Goal: Obtain resource: Obtain resource

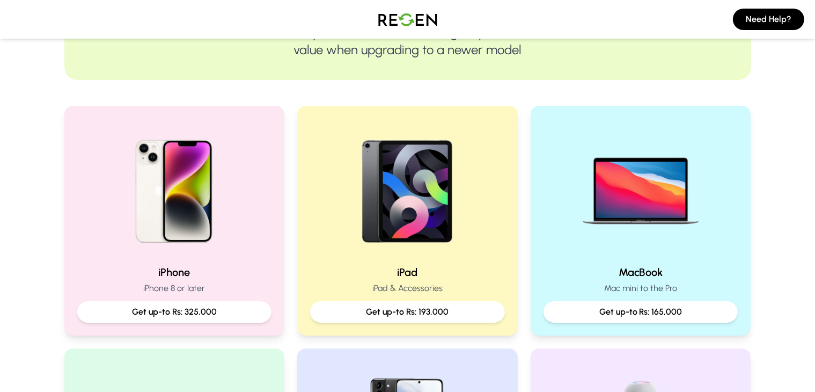
scroll to position [161, 0]
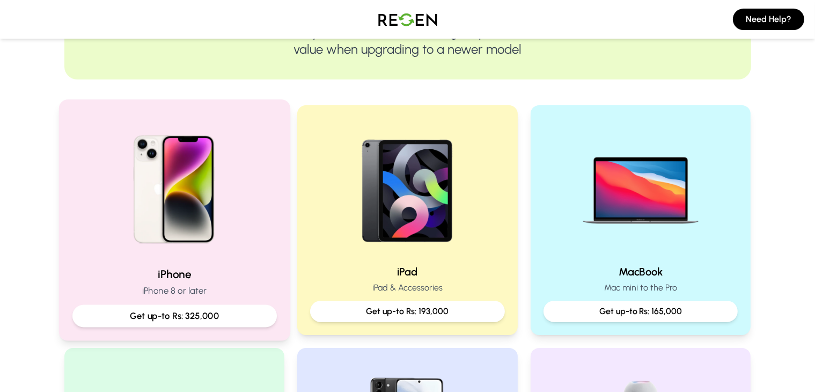
click at [224, 254] on img at bounding box center [174, 185] width 144 height 144
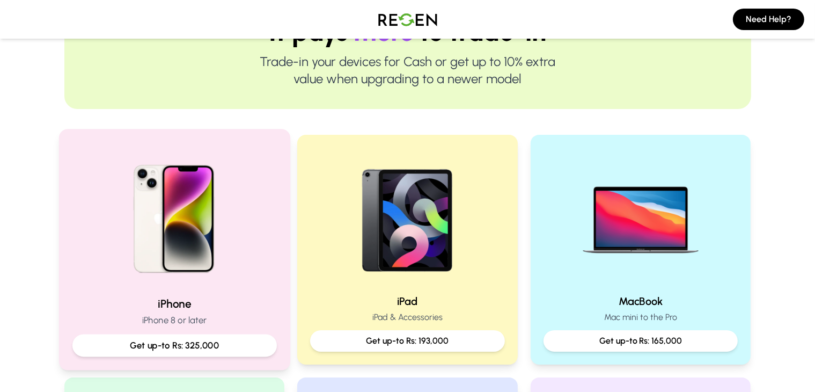
scroll to position [215, 0]
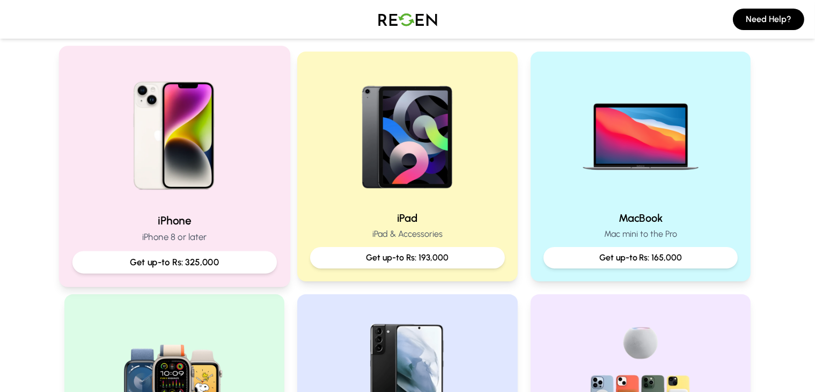
click at [222, 239] on p "iPhone 8 or later" at bounding box center [174, 237] width 205 height 13
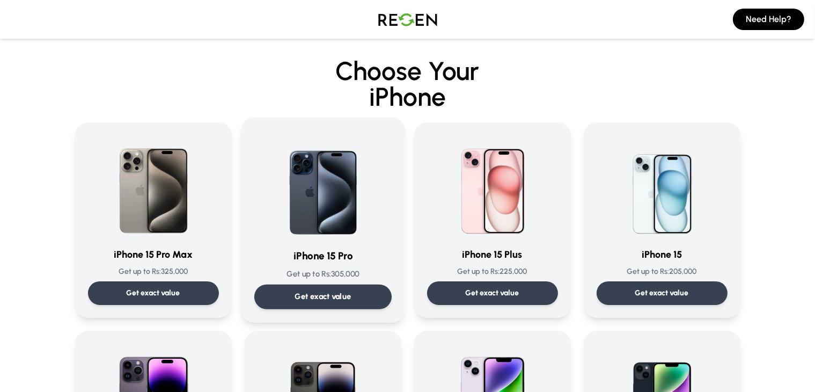
click at [333, 243] on div "iPhone 15 Pro Get up to Rs: 305,000 Get exact value" at bounding box center [322, 220] width 137 height 178
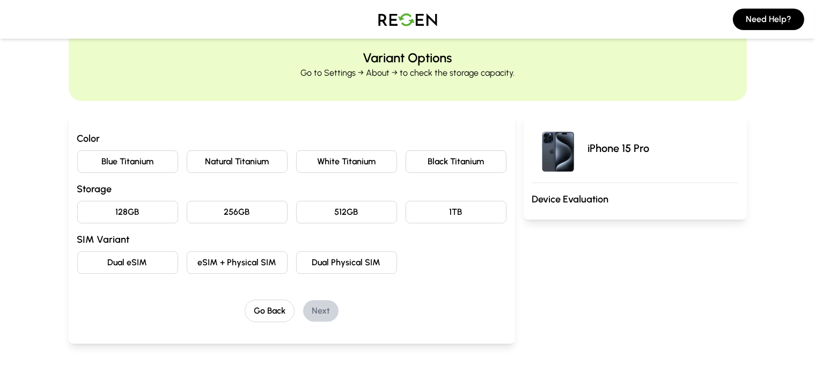
scroll to position [54, 0]
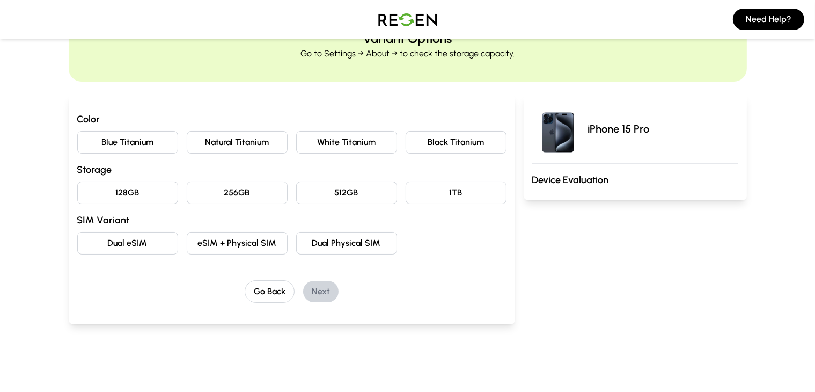
click at [348, 135] on button "White Titanium" at bounding box center [346, 142] width 101 height 23
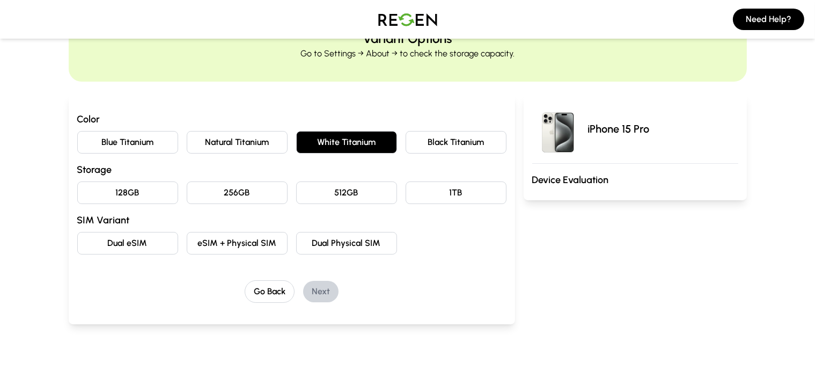
click at [227, 138] on button "Natural Titanium" at bounding box center [237, 142] width 101 height 23
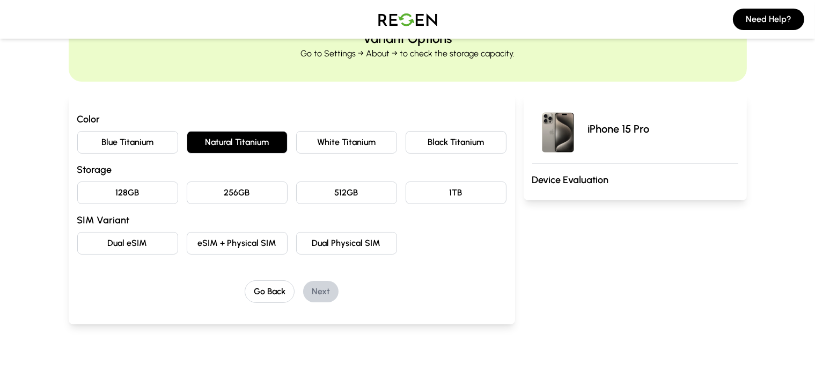
click at [90, 199] on button "128GB" at bounding box center [127, 192] width 101 height 23
click at [223, 246] on button "eSIM + Physical SIM" at bounding box center [237, 243] width 101 height 23
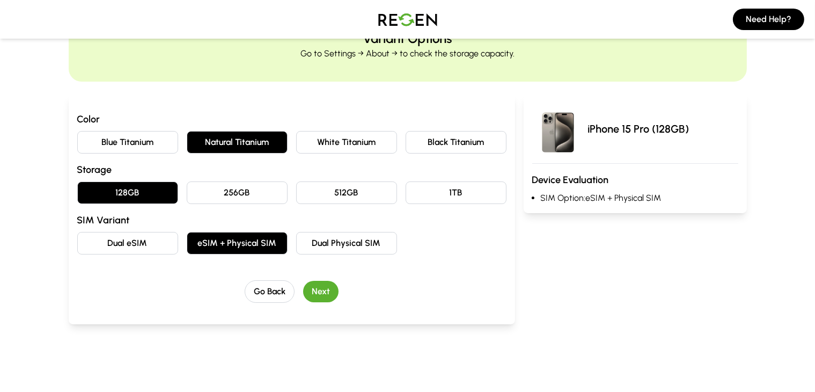
click at [303, 293] on button "Next" at bounding box center [320, 291] width 35 height 21
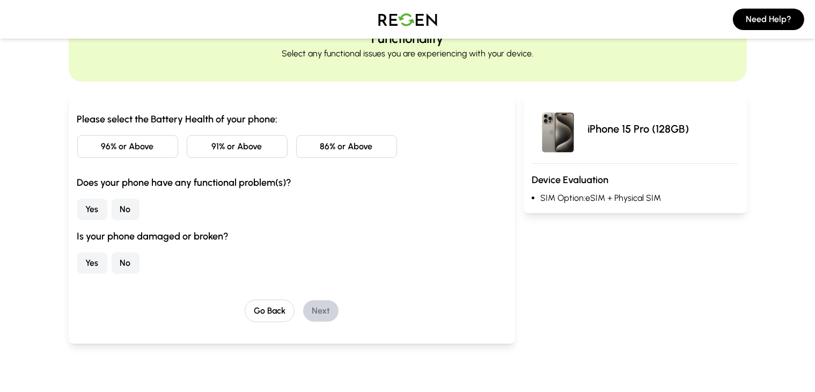
click at [98, 148] on button "96% or Above" at bounding box center [127, 146] width 101 height 23
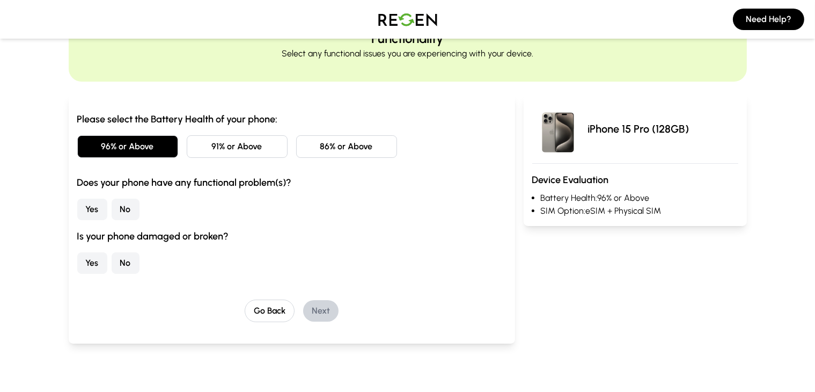
click at [112, 213] on button "No" at bounding box center [126, 209] width 28 height 21
click at [112, 264] on button "No" at bounding box center [126, 262] width 28 height 21
click at [308, 307] on button "Next" at bounding box center [320, 310] width 35 height 21
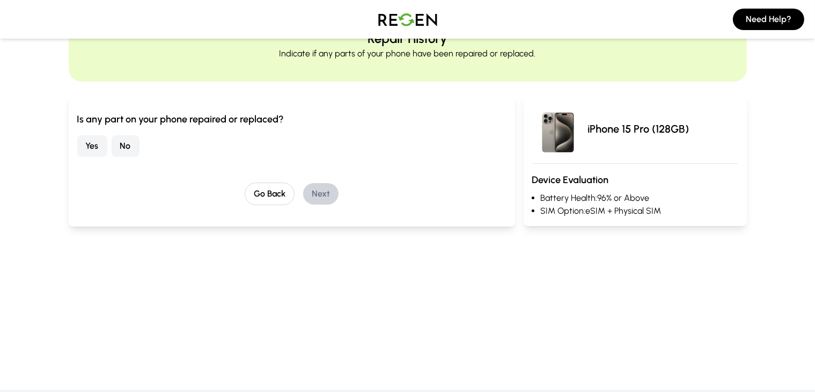
click at [112, 149] on button "No" at bounding box center [126, 145] width 28 height 21
click at [303, 200] on button "Next" at bounding box center [320, 193] width 35 height 21
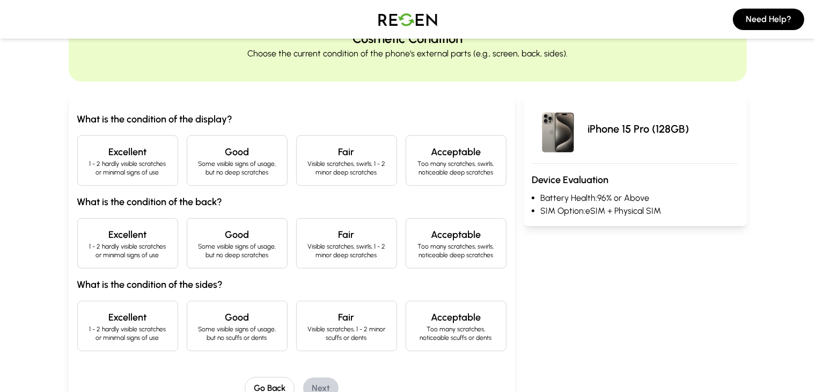
click at [108, 164] on p "1 - 2 hardly visible scratches or minimal signs of use" at bounding box center [127, 167] width 83 height 17
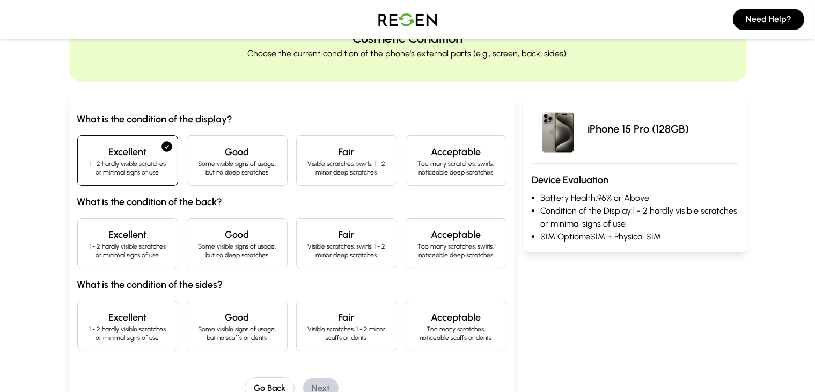
click at [96, 237] on h4 "Excellent" at bounding box center [127, 234] width 83 height 15
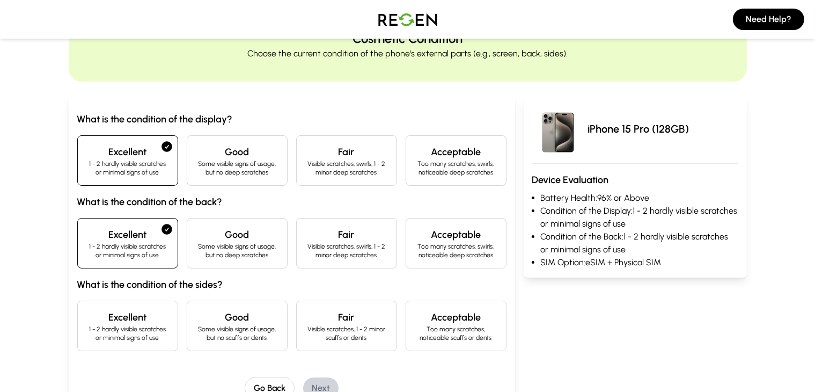
click at [86, 313] on h4 "Excellent" at bounding box center [127, 317] width 83 height 15
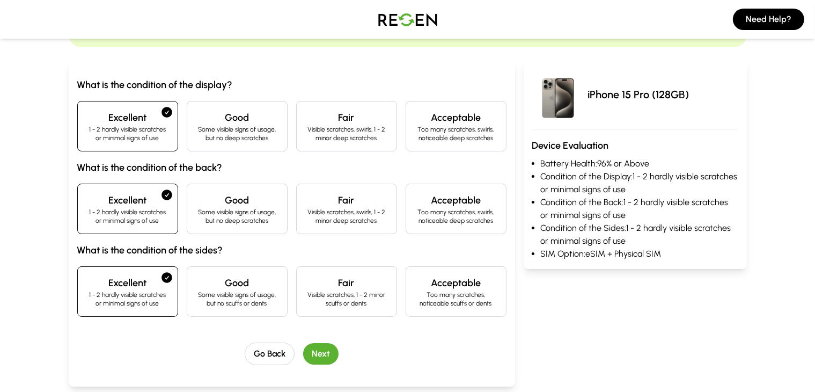
scroll to position [107, 0]
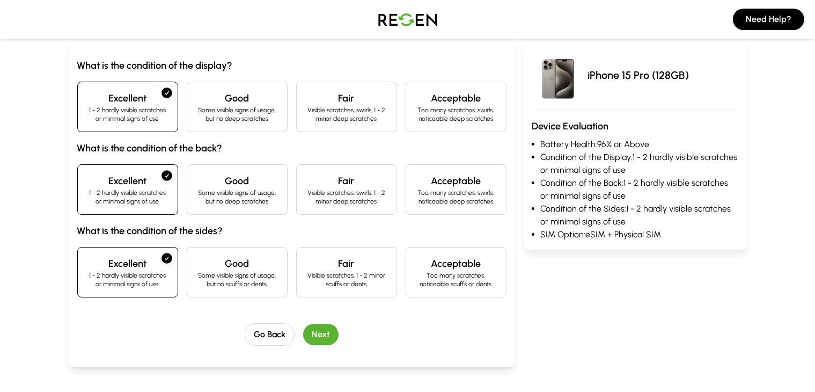
click at [303, 333] on button "Next" at bounding box center [320, 334] width 35 height 21
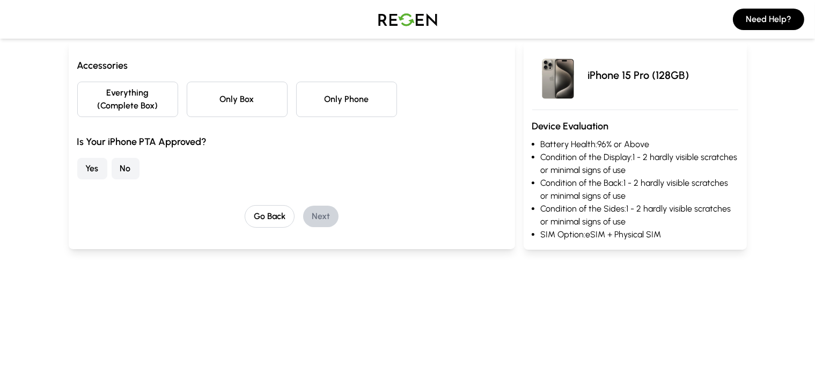
click at [77, 99] on button "Everything (Complete Box)" at bounding box center [127, 99] width 101 height 35
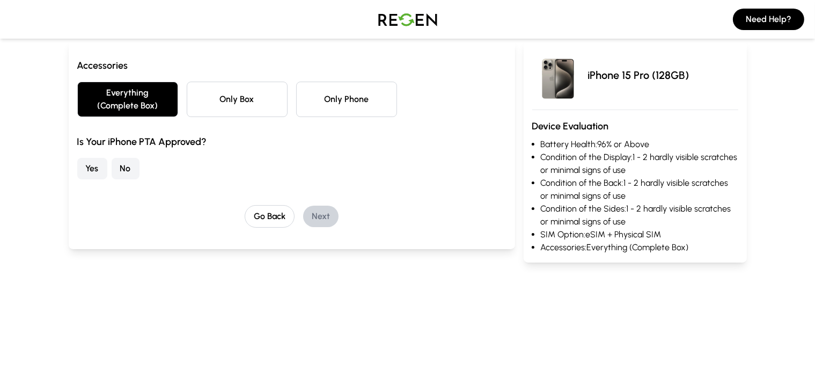
click at [112, 158] on button "No" at bounding box center [126, 168] width 28 height 21
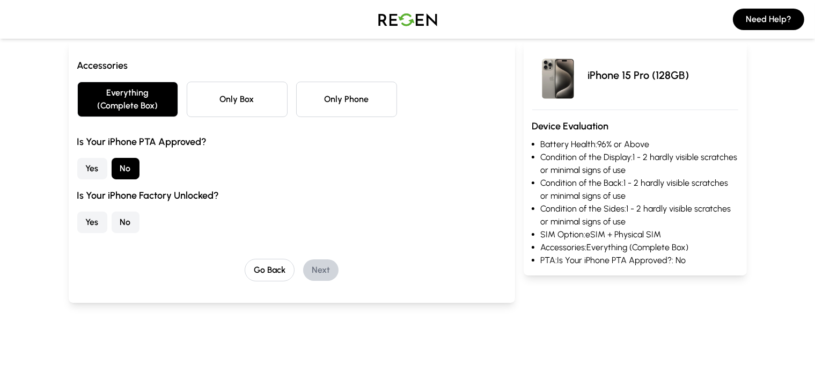
click at [77, 211] on button "Yes" at bounding box center [92, 221] width 30 height 21
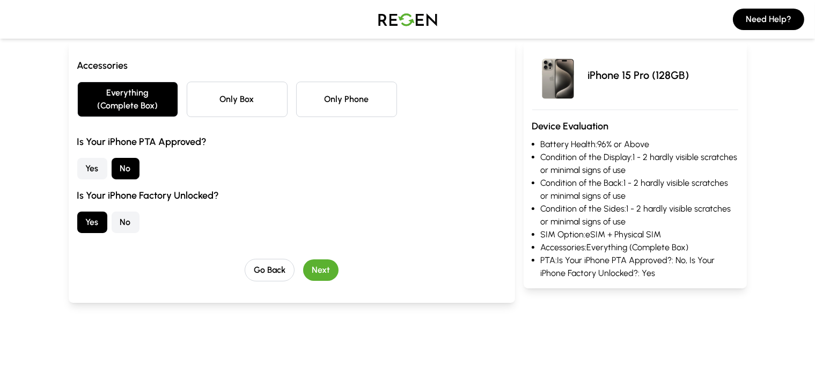
click at [303, 259] on button "Next" at bounding box center [320, 269] width 35 height 21
